Goal: Answer question/provide support: Share knowledge or assist other users

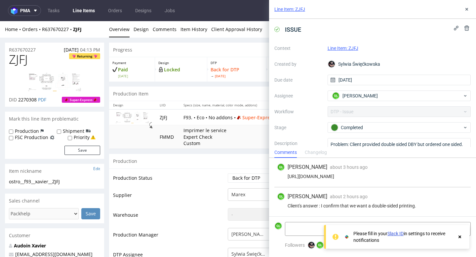
click at [459, 237] on use at bounding box center [459, 236] width 3 height 3
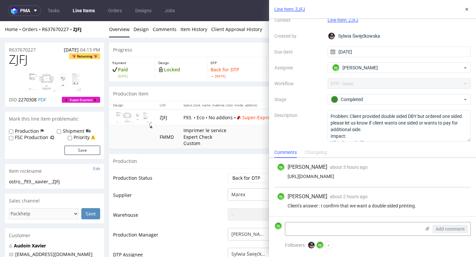
scroll to position [7, 0]
click at [466, 11] on icon at bounding box center [466, 9] width 5 height 5
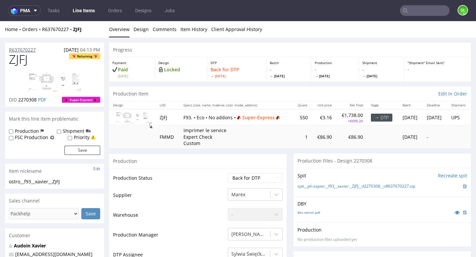
click at [28, 51] on p "R637670227" at bounding box center [22, 50] width 27 height 7
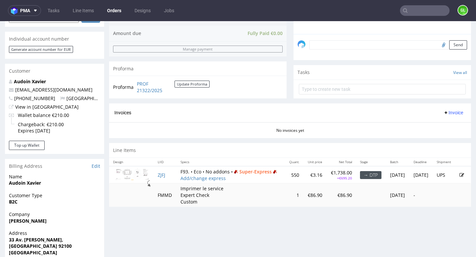
scroll to position [193, 0]
click at [158, 178] on link "ZJFJ" at bounding box center [162, 174] width 8 height 6
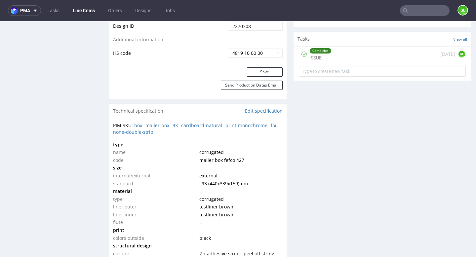
scroll to position [400, 0]
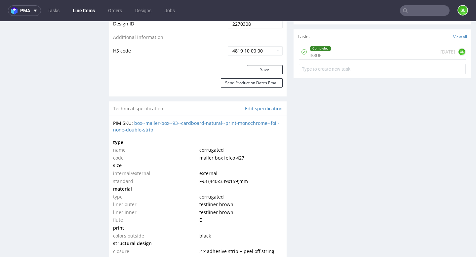
click at [348, 53] on div "Completed ISSUE today GL" at bounding box center [382, 52] width 167 height 16
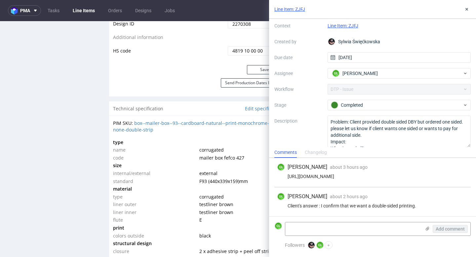
scroll to position [28, 0]
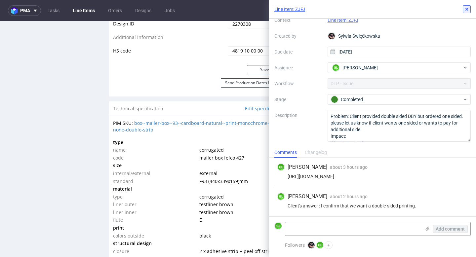
click at [466, 9] on icon at bounding box center [466, 9] width 5 height 5
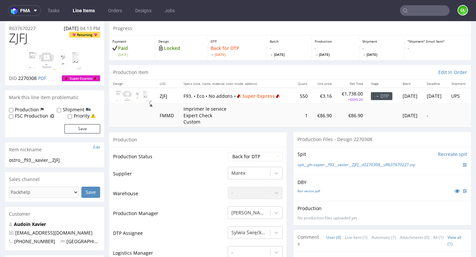
scroll to position [22, 0]
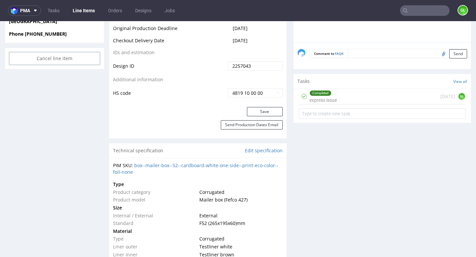
scroll to position [329, 0]
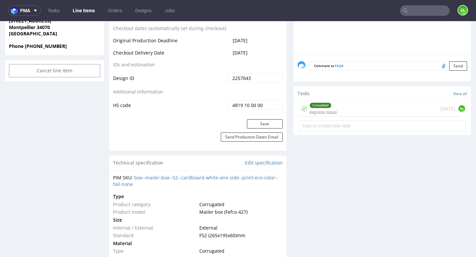
click at [337, 114] on div "Completed express issue 21 days ago GL" at bounding box center [382, 109] width 167 height 16
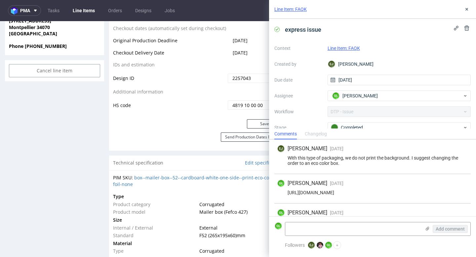
scroll to position [16, 0]
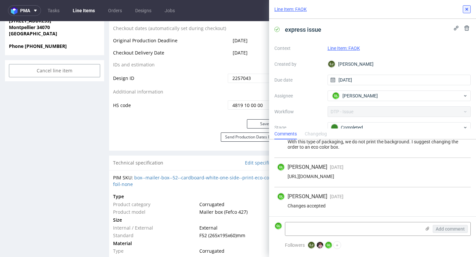
click at [465, 8] on icon at bounding box center [466, 9] width 5 height 5
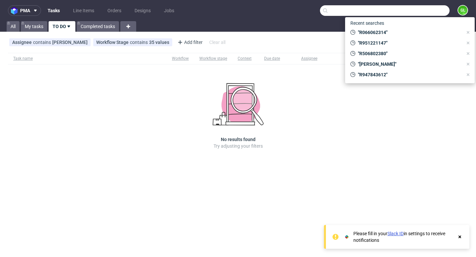
click at [419, 13] on input "text" at bounding box center [384, 10] width 129 height 11
paste input "R819611534"
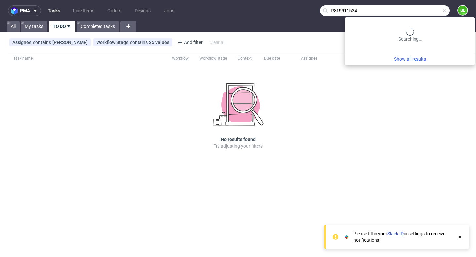
type input "R819611534"
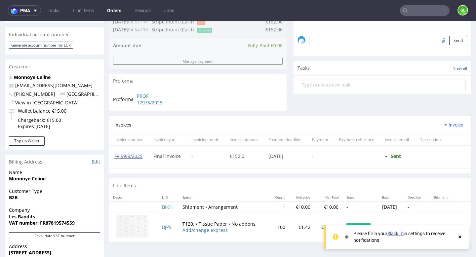
scroll to position [197, 0]
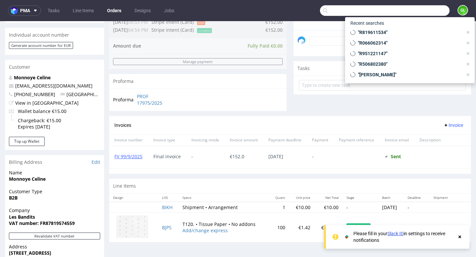
click at [417, 8] on input "text" at bounding box center [384, 10] width 129 height 11
paste input "R517531222"
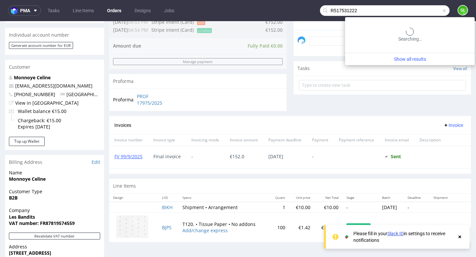
type input "R517531222"
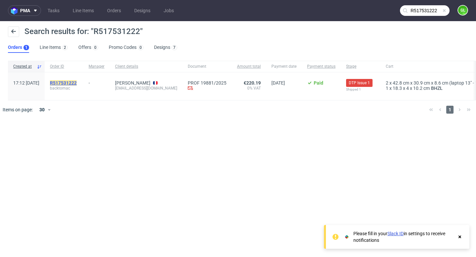
click at [77, 83] on mark "R517531222" at bounding box center [63, 82] width 27 height 5
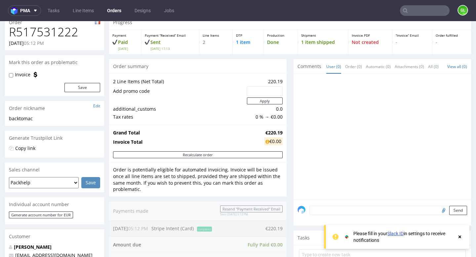
scroll to position [33, 0]
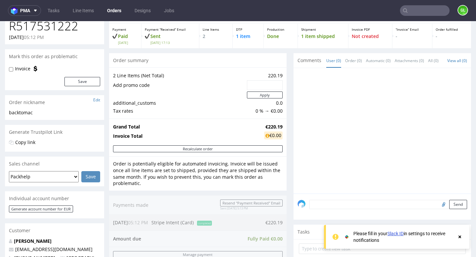
click at [461, 235] on icon at bounding box center [459, 236] width 6 height 5
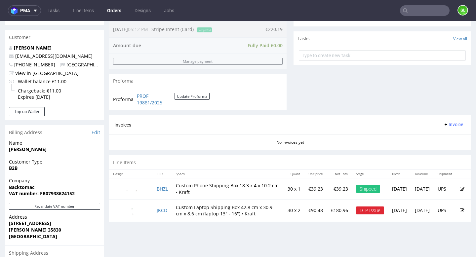
scroll to position [244, 0]
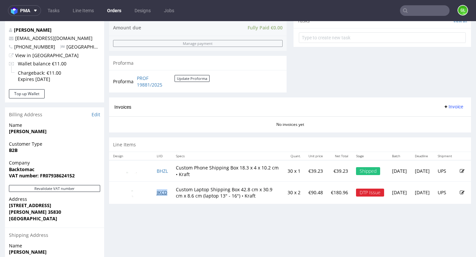
click at [162, 195] on link "JKCD" at bounding box center [162, 192] width 11 height 6
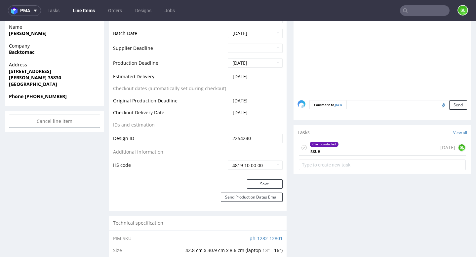
scroll to position [313, 0]
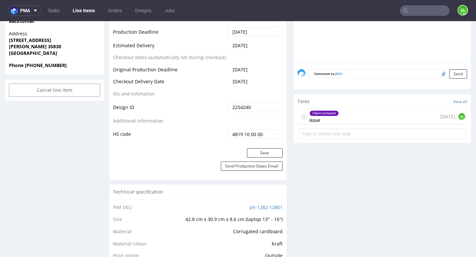
click at [370, 121] on div "Client contacted issue [DATE] GL" at bounding box center [382, 117] width 167 height 16
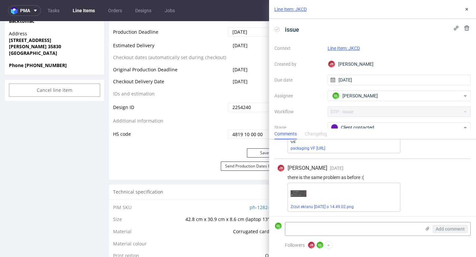
scroll to position [162, 0]
drag, startPoint x: 462, startPoint y: 140, endPoint x: 460, endPoint y: 151, distance: 10.4
click at [462, 144] on div "packaging VF [URL]" at bounding box center [377, 138] width 180 height 29
click at [426, 229] on icon at bounding box center [426, 228] width 5 height 5
click at [0, 0] on input "file" at bounding box center [0, 0] width 0 height 0
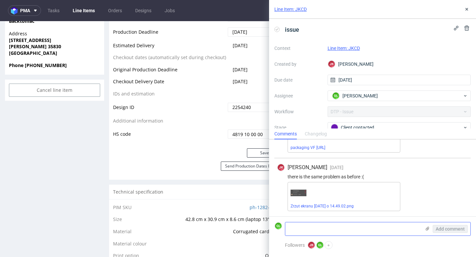
click at [427, 228] on use at bounding box center [427, 229] width 4 height 4
click at [0, 0] on input "file" at bounding box center [0, 0] width 0 height 0
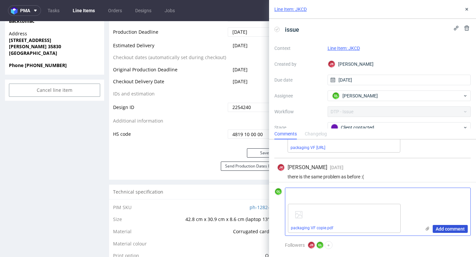
click at [450, 230] on span "Add comment" at bounding box center [449, 229] width 29 height 5
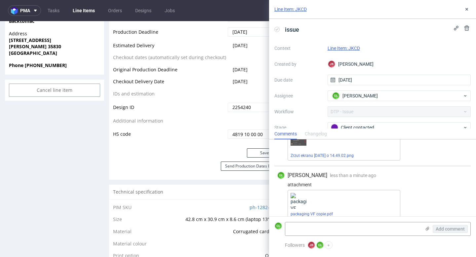
scroll to position [221, 0]
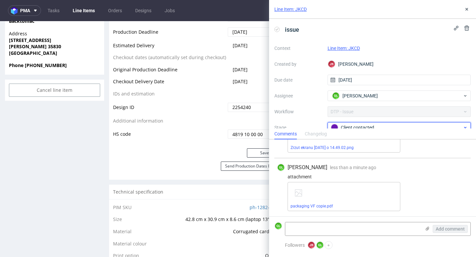
click at [389, 127] on div "Client contacted" at bounding box center [396, 127] width 131 height 7
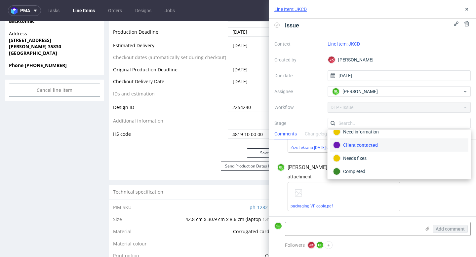
scroll to position [34, 0]
click at [364, 169] on div "Completed" at bounding box center [399, 170] width 132 height 7
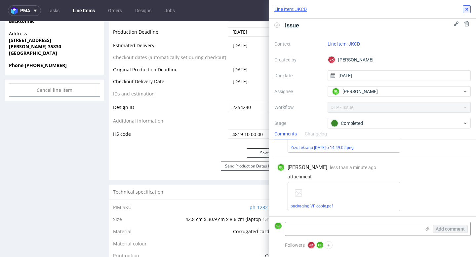
click at [467, 7] on icon at bounding box center [466, 9] width 5 height 5
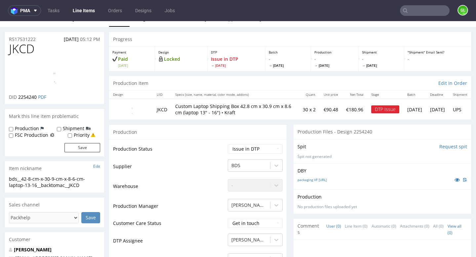
scroll to position [3, 0]
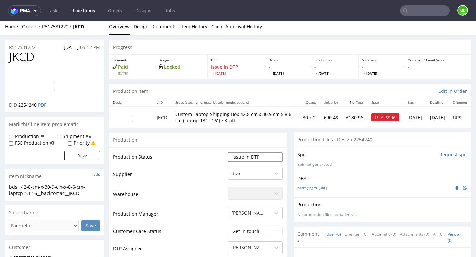
click at [265, 155] on select "Waiting for Artwork Waiting for Diecut Waiting for Mockup Waiting for DTP Waiti…" at bounding box center [255, 156] width 55 height 9
select select "back_for_dtp"
click at [228, 152] on select "Waiting for Artwork Waiting for Diecut Waiting for Mockup Waiting for DTP Waiti…" at bounding box center [255, 156] width 55 height 9
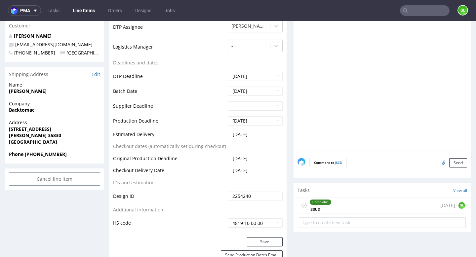
scroll to position [221, 0]
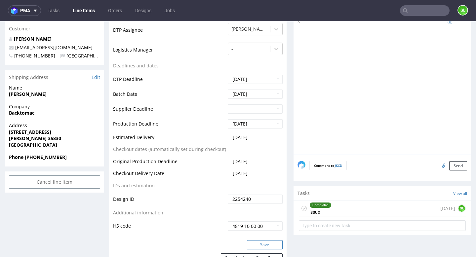
click at [270, 243] on button "Save" at bounding box center [265, 244] width 36 height 9
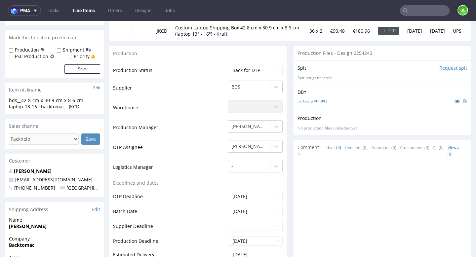
scroll to position [0, 0]
